Goal: Task Accomplishment & Management: Manage account settings

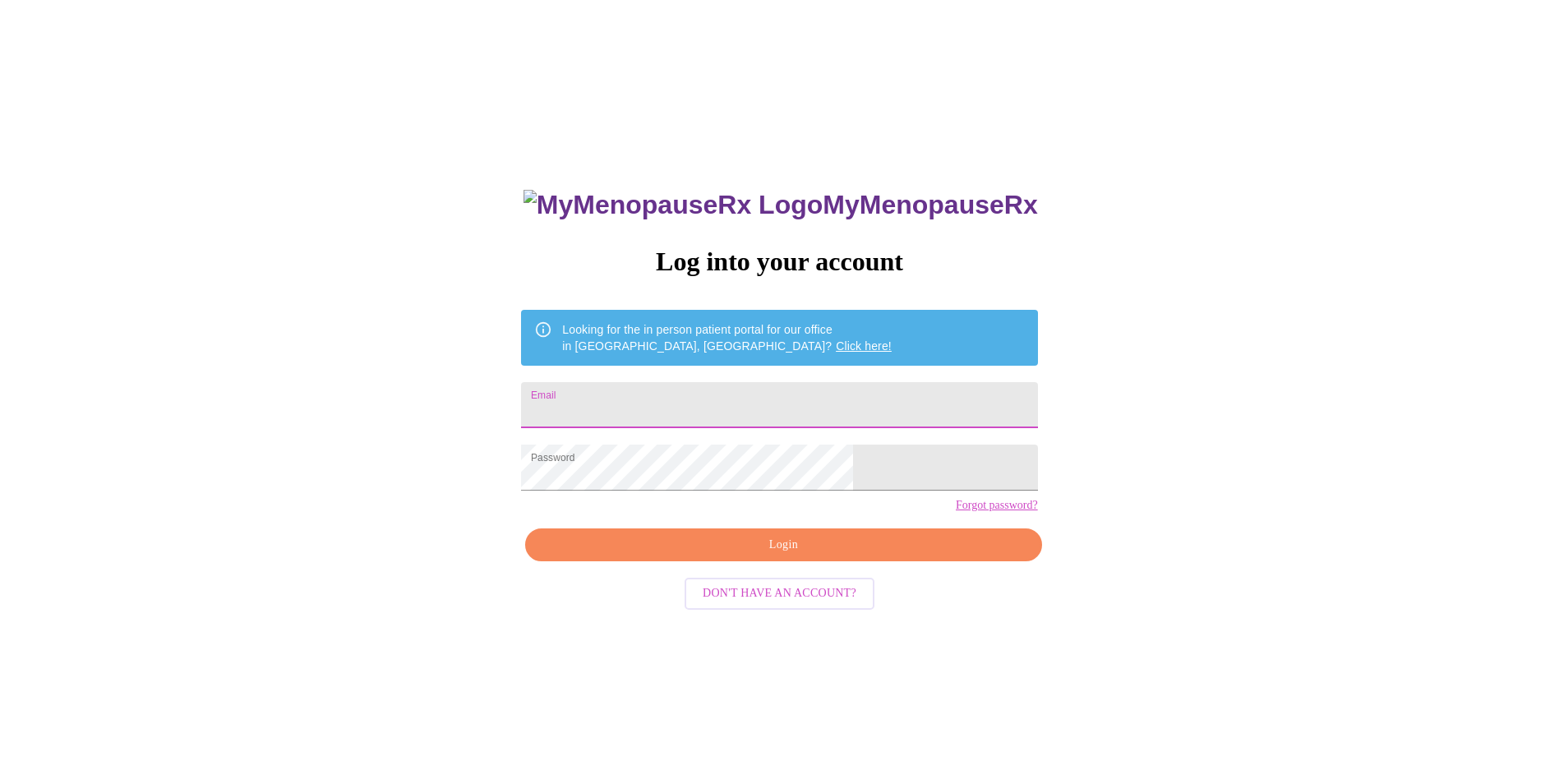
click at [718, 405] on input "Email" at bounding box center [779, 405] width 516 height 46
type input "[EMAIL_ADDRESS][DOMAIN_NAME]"
click at [761, 556] on span "Login" at bounding box center [783, 544] width 479 height 20
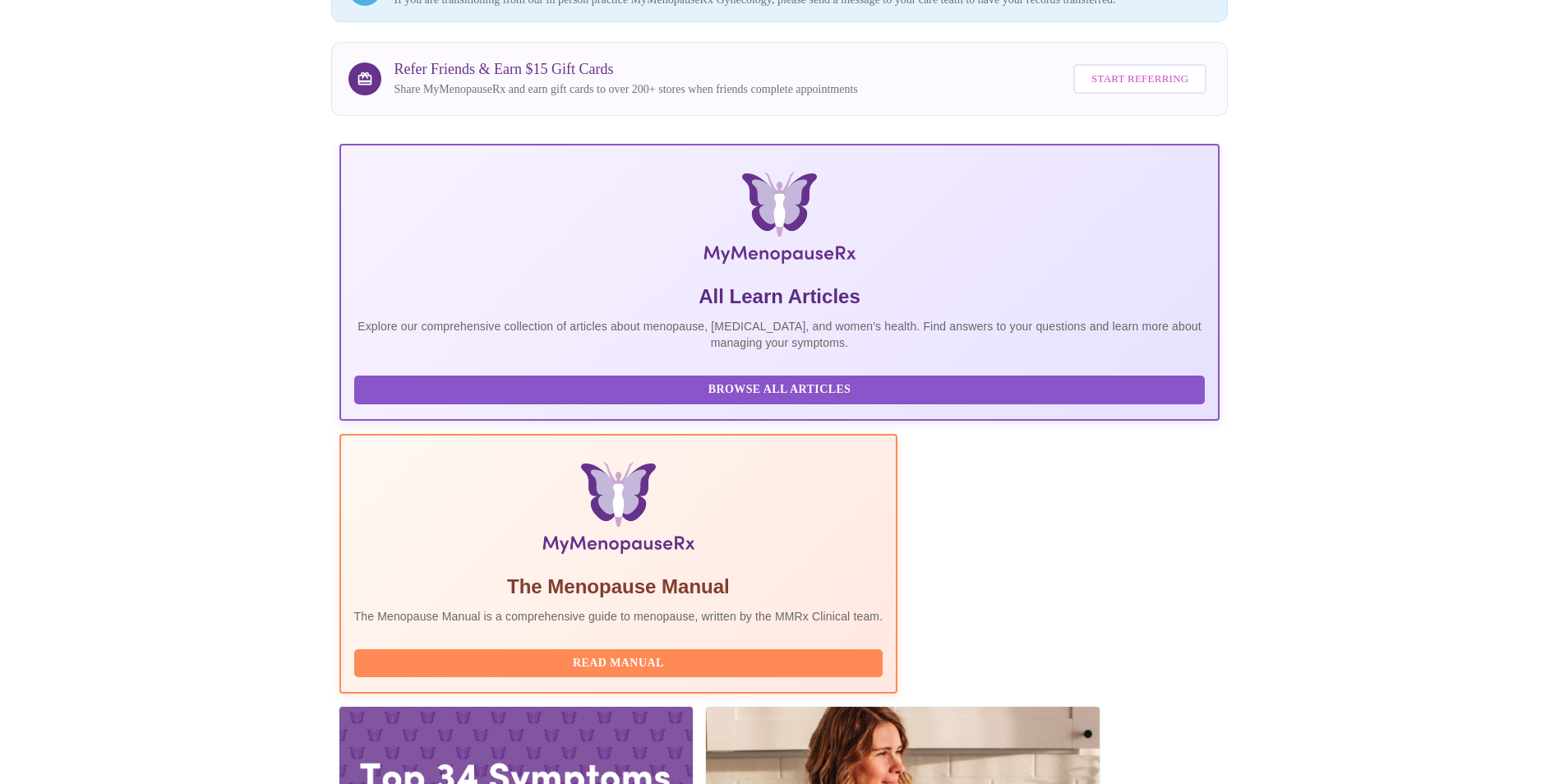
scroll to position [200, 0]
